Goal: Information Seeking & Learning: Obtain resource

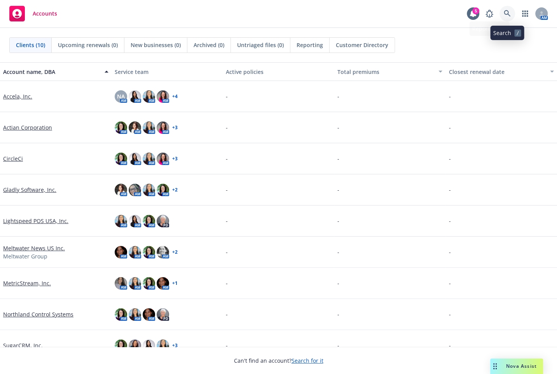
click at [504, 16] on icon at bounding box center [507, 13] width 7 height 7
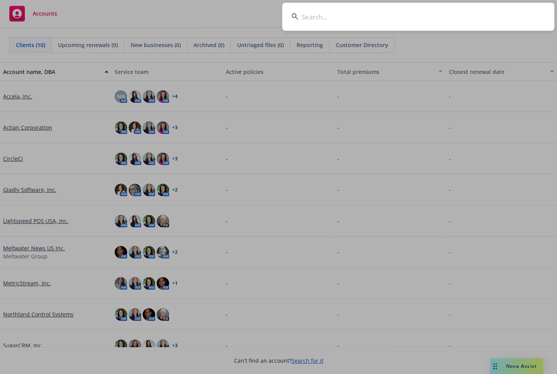
click at [403, 21] on input at bounding box center [418, 17] width 272 height 28
type input "accela"
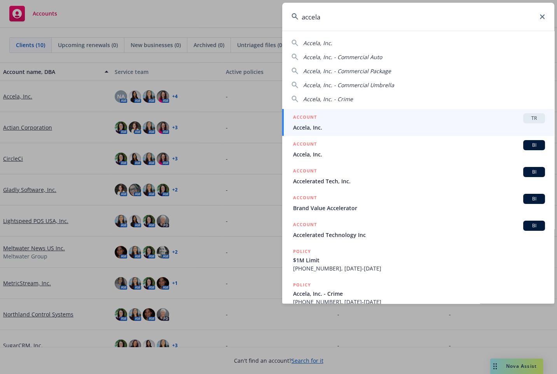
click at [385, 18] on input "accela" at bounding box center [418, 17] width 272 height 28
click at [409, 130] on span "Accela, Inc." at bounding box center [419, 127] width 252 height 8
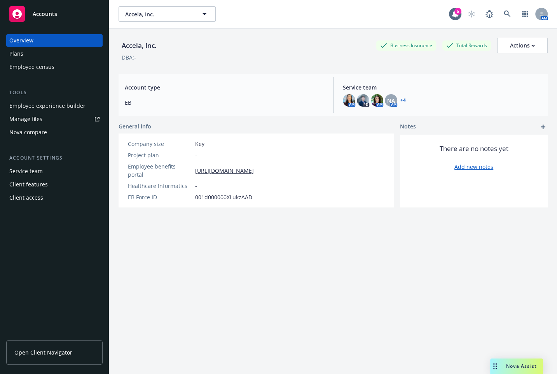
click at [306, 12] on div "Accela, Inc. Accela, Inc." at bounding box center [284, 14] width 330 height 16
click at [28, 55] on div "Plans" at bounding box center [54, 53] width 90 height 12
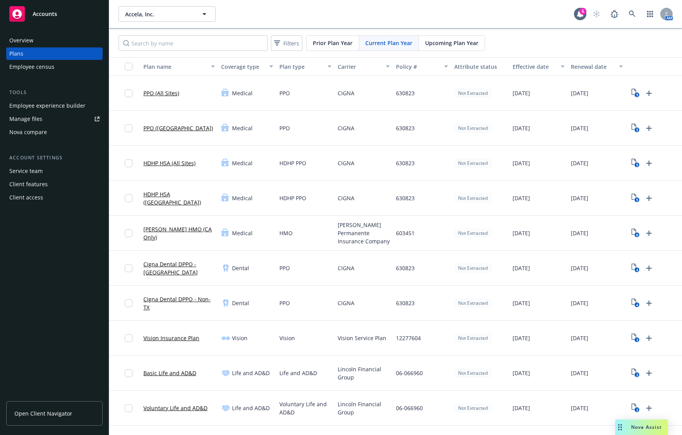
drag, startPoint x: 617, startPoint y: 10, endPoint x: 528, endPoint y: 431, distance: 430.4
click at [528, 373] on div "[DATE]" at bounding box center [539, 443] width 58 height 35
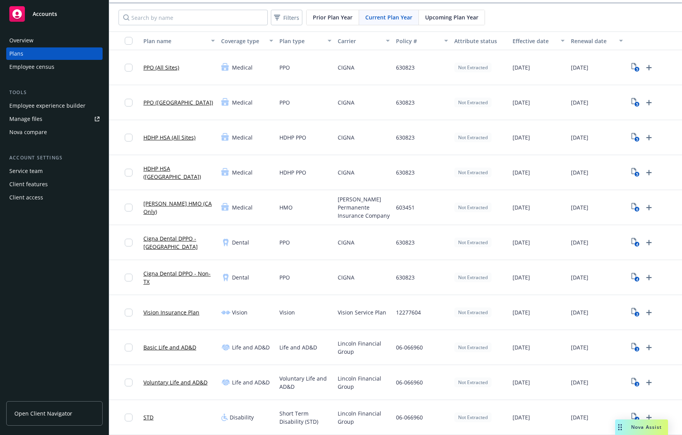
scroll to position [39, 0]
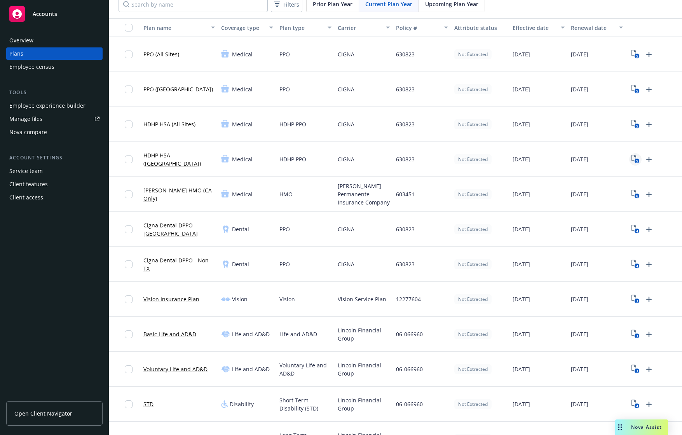
click at [557, 160] on icon "5" at bounding box center [636, 159] width 8 height 9
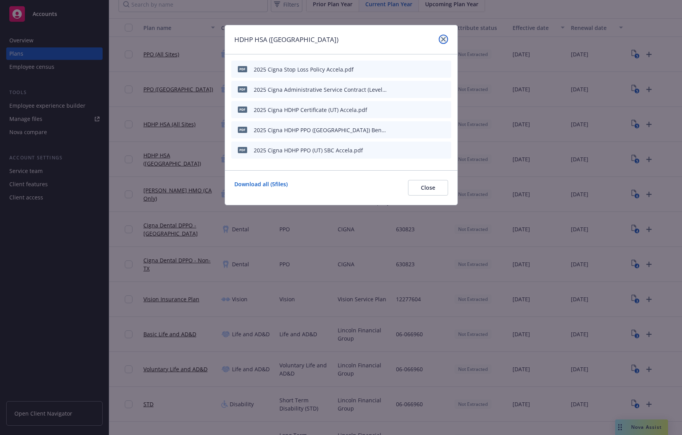
click at [444, 39] on icon "close" at bounding box center [443, 39] width 5 height 5
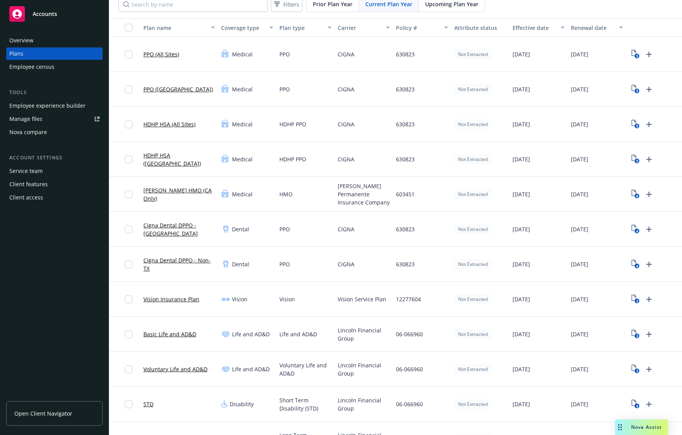
click at [208, 208] on div "[PERSON_NAME] HMO (CA Only)" at bounding box center [179, 194] width 78 height 35
click at [557, 193] on icon "6" at bounding box center [636, 194] width 8 height 9
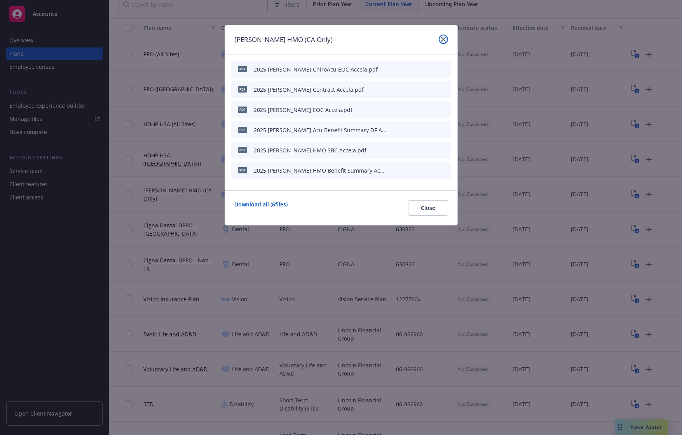
click at [447, 38] on link "close" at bounding box center [443, 39] width 9 height 9
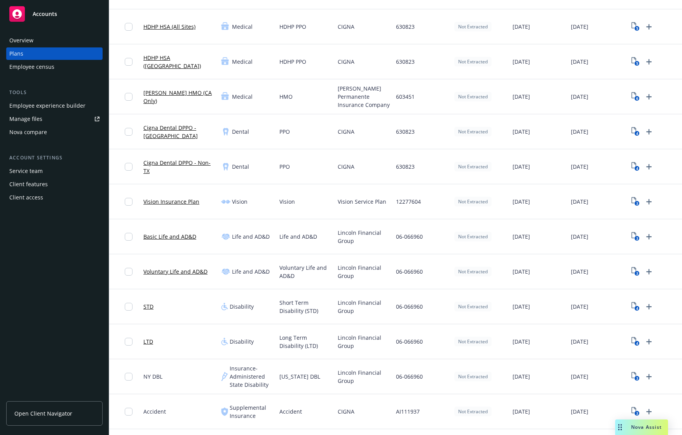
scroll to position [156, 0]
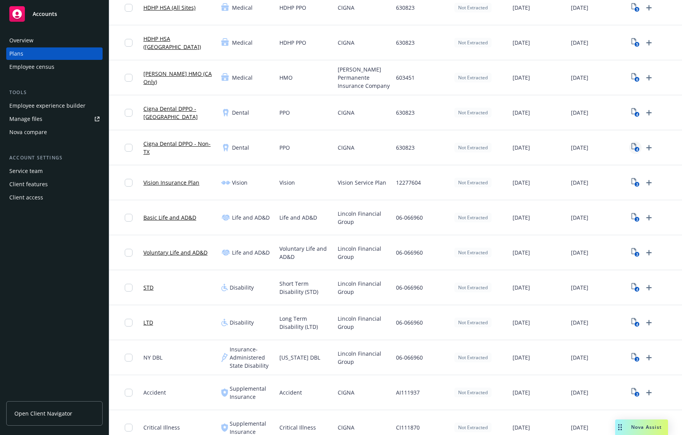
click at [557, 152] on icon "4" at bounding box center [636, 147] width 8 height 9
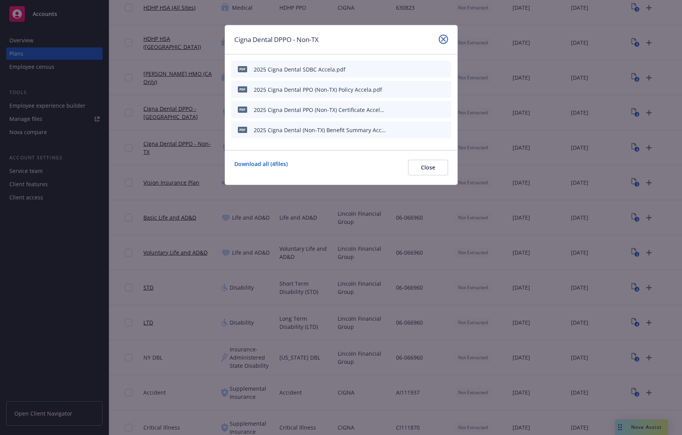
click at [442, 41] on icon "close" at bounding box center [443, 39] width 5 height 5
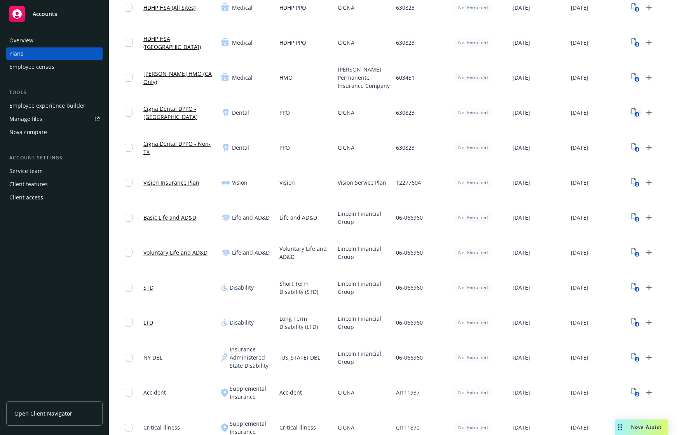
click at [557, 110] on icon "4" at bounding box center [636, 112] width 8 height 9
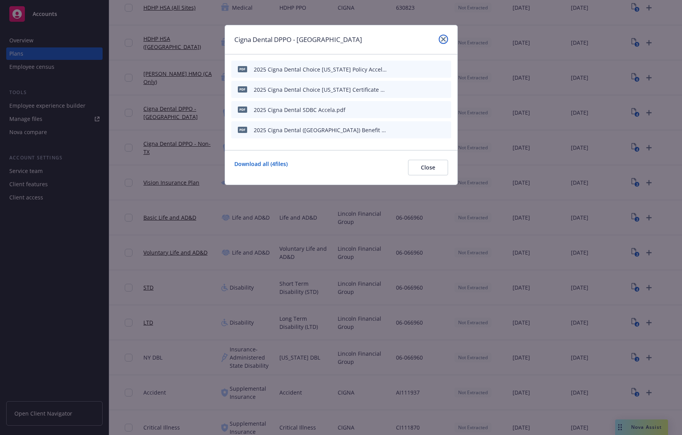
click at [442, 39] on icon "close" at bounding box center [443, 39] width 5 height 5
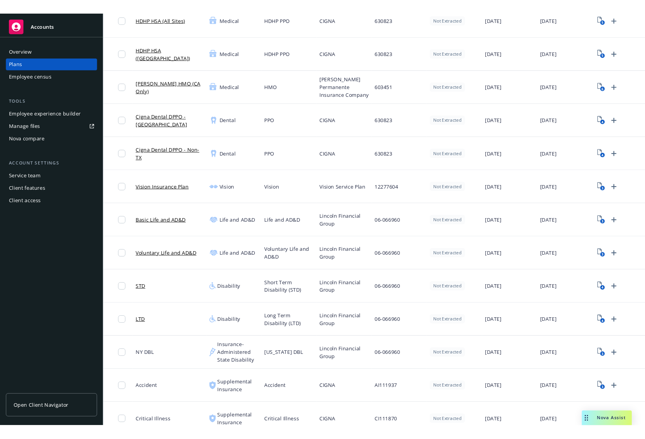
scroll to position [194, 0]
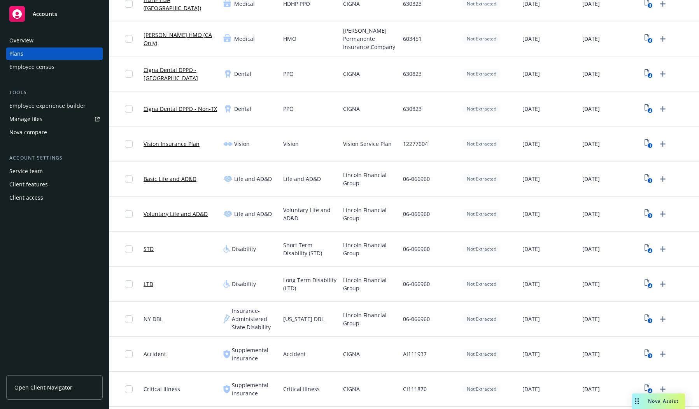
click at [557, 206] on div "3" at bounding box center [669, 213] width 60 height 35
click at [557, 217] on text "3" at bounding box center [650, 215] width 2 height 5
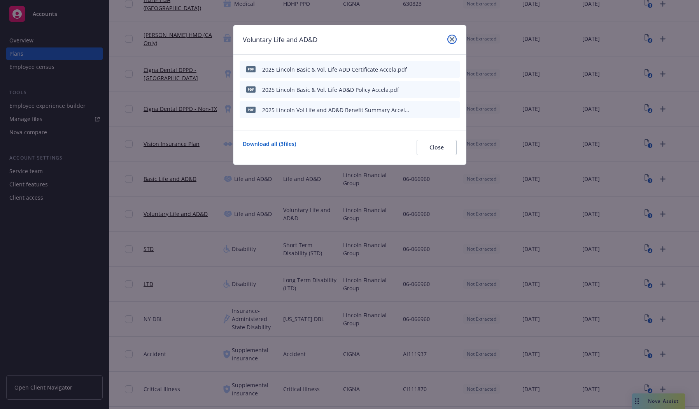
click at [456, 40] on link "close" at bounding box center [451, 39] width 9 height 9
